Goal: Task Accomplishment & Management: Manage account settings

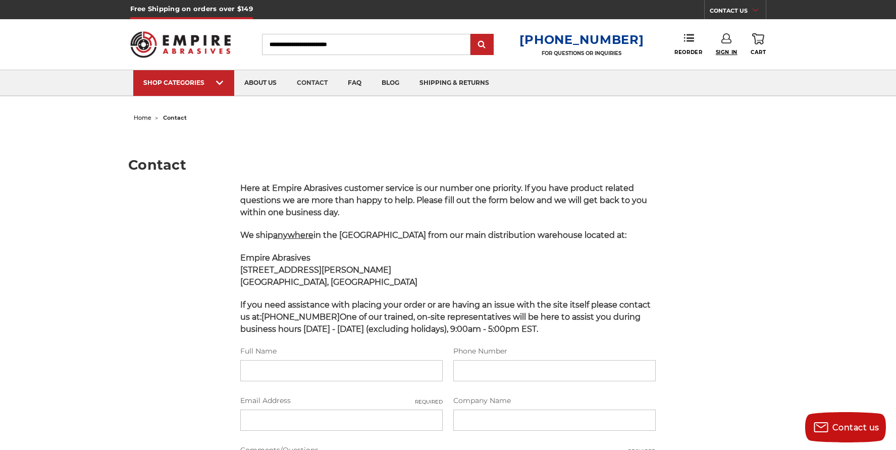
click at [727, 51] on span "Sign In" at bounding box center [727, 52] width 22 height 7
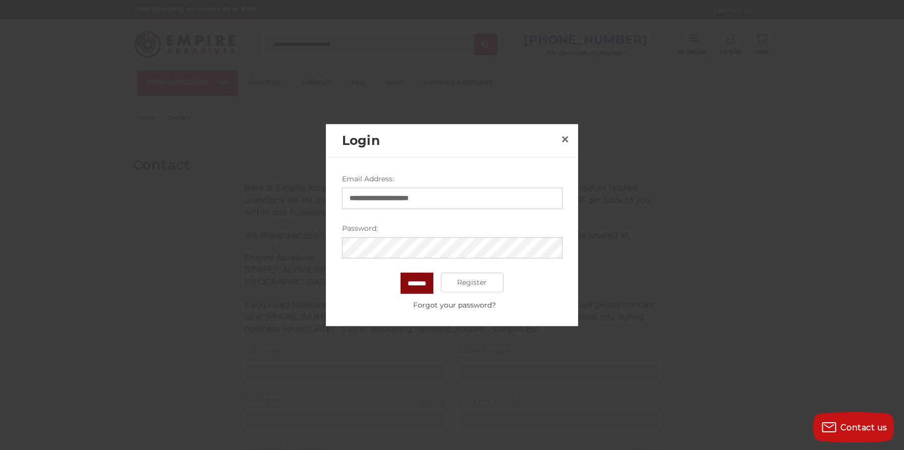
click at [418, 283] on input "*******" at bounding box center [417, 282] width 33 height 21
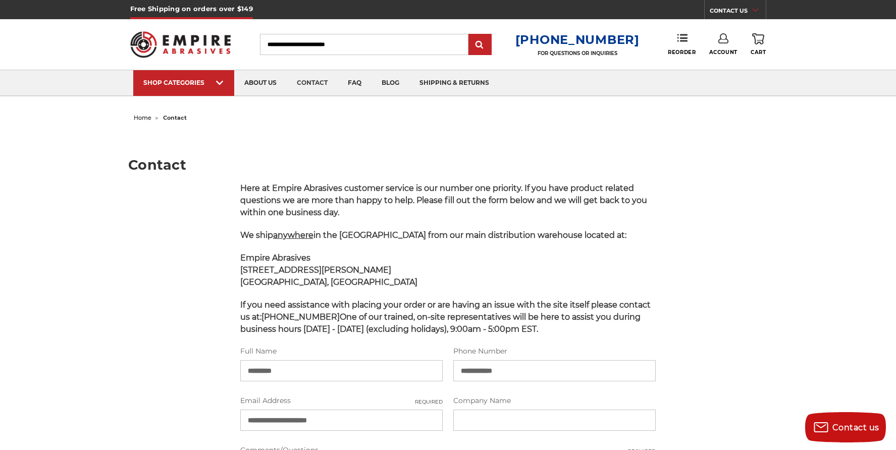
click at [722, 57] on div "Toggle menu Menu Search 1-800-816-3824 FOR QUESTIONS OR INQUIRIES Phone Reorder…" at bounding box center [448, 44] width 636 height 50
click at [722, 53] on span "Account" at bounding box center [723, 52] width 28 height 7
click at [743, 168] on h1 "Contact" at bounding box center [447, 165] width 639 height 14
click at [759, 53] on span "Cart" at bounding box center [757, 52] width 15 height 7
click at [759, 230] on main "**********" at bounding box center [447, 377] width 639 height 505
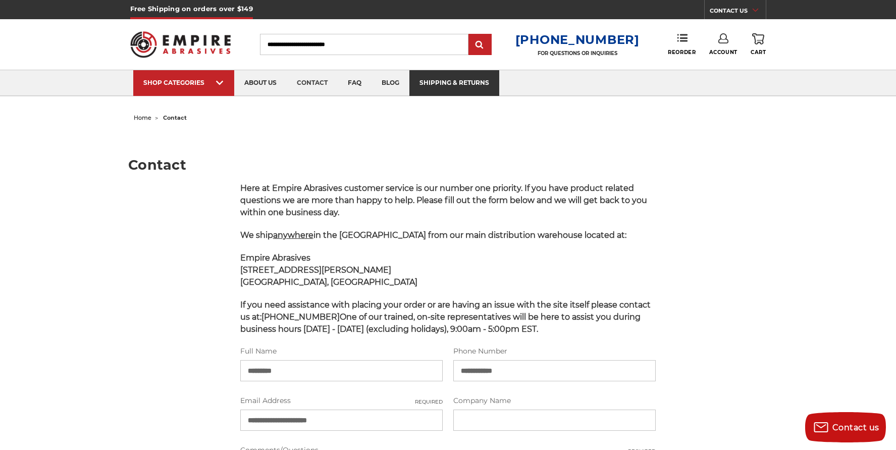
click at [470, 79] on link "shipping & returns" at bounding box center [454, 83] width 90 height 26
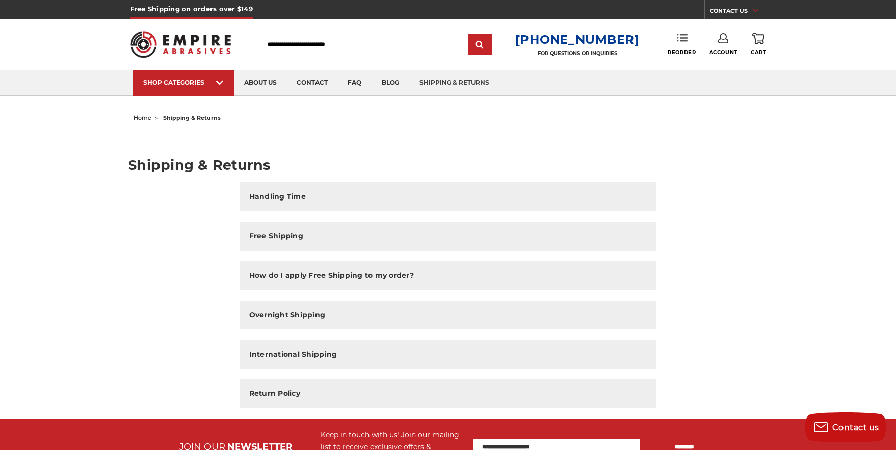
click at [679, 47] on link "Reorder" at bounding box center [682, 44] width 28 height 22
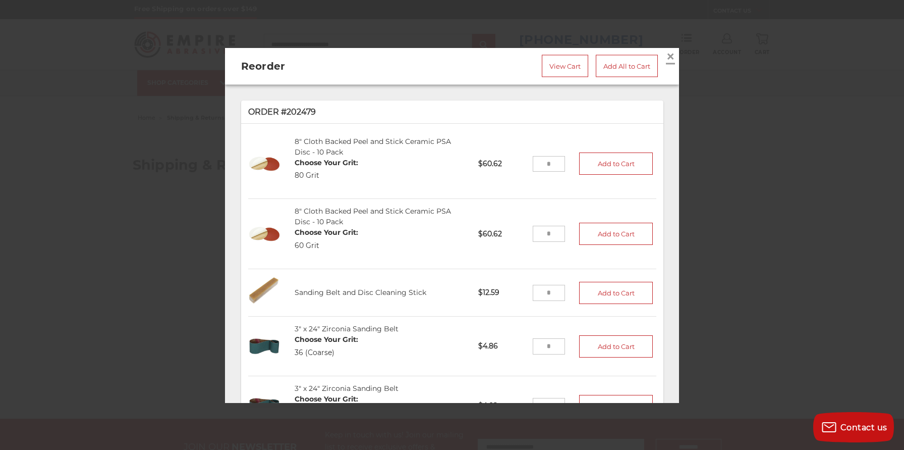
click at [666, 53] on span "×" at bounding box center [670, 56] width 9 height 20
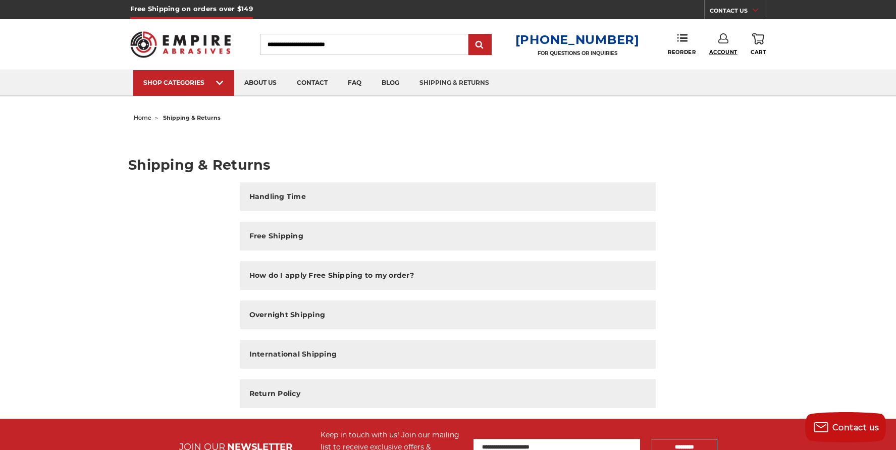
click at [726, 52] on span "Account" at bounding box center [723, 52] width 28 height 7
click at [718, 63] on link "Account" at bounding box center [723, 65] width 72 height 19
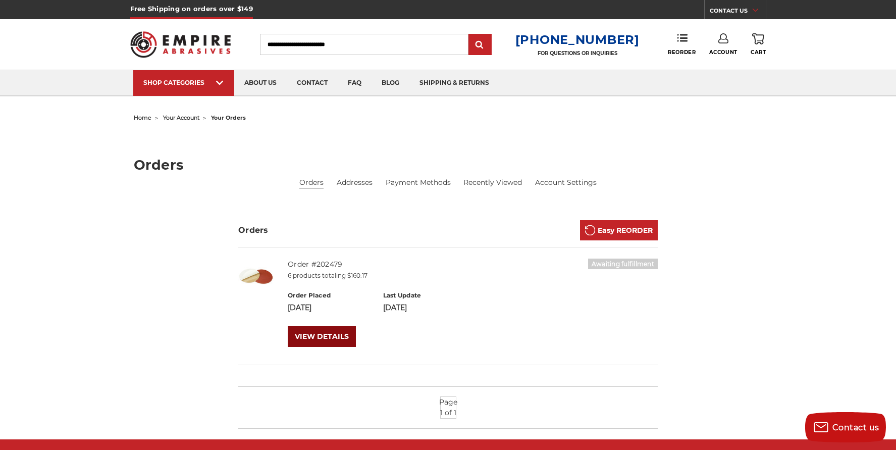
click at [332, 340] on link "VIEW DETAILS" at bounding box center [322, 335] width 68 height 21
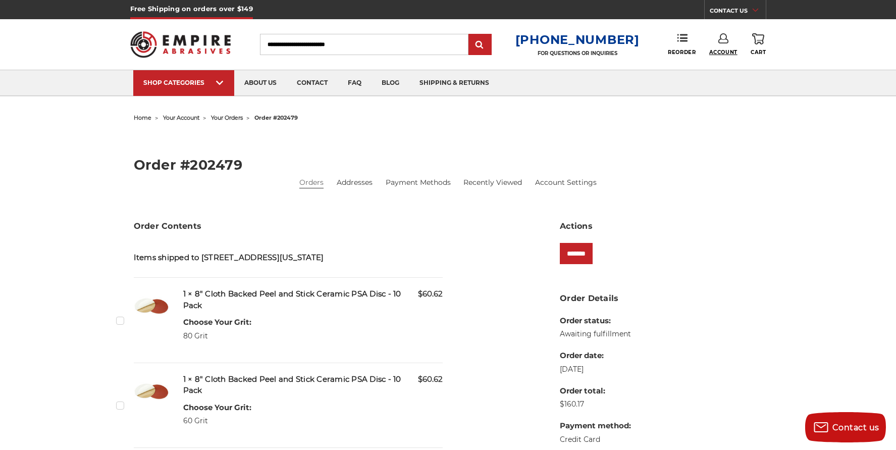
click at [720, 51] on span "Account" at bounding box center [723, 52] width 28 height 7
click at [729, 86] on link "Sign Out" at bounding box center [723, 86] width 72 height 20
